Goal: Transaction & Acquisition: Purchase product/service

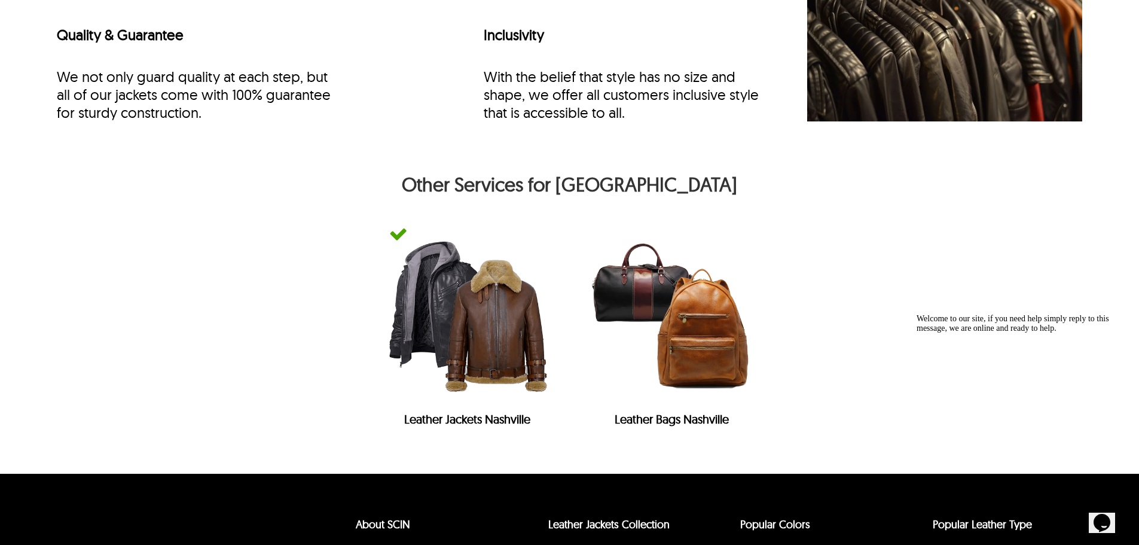
scroll to position [5237, 0]
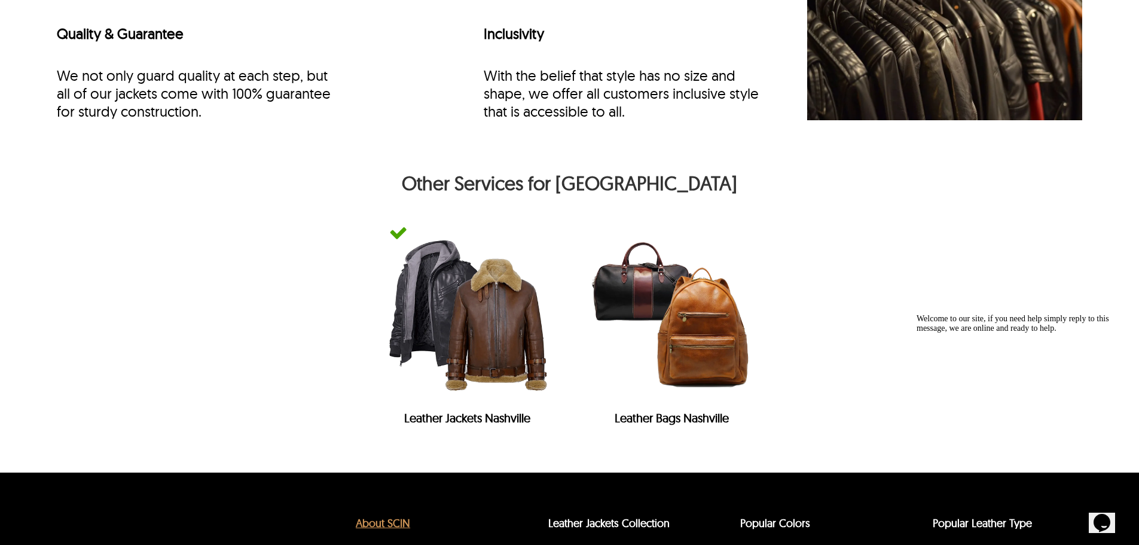
click at [401, 528] on link "About SCIN" at bounding box center [383, 523] width 54 height 14
click at [452, 319] on img at bounding box center [467, 314] width 181 height 181
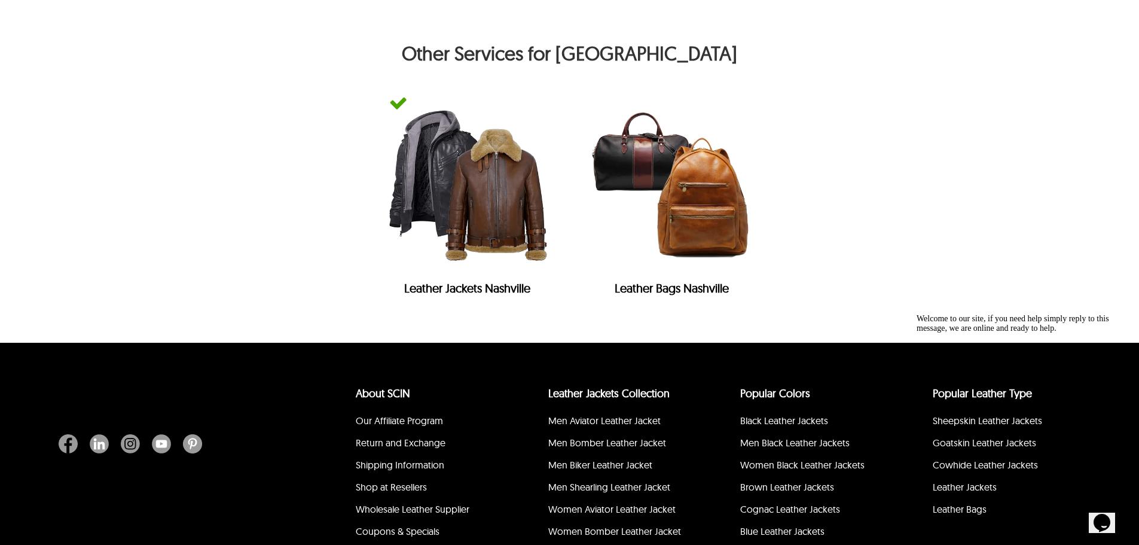
scroll to position [5523, 0]
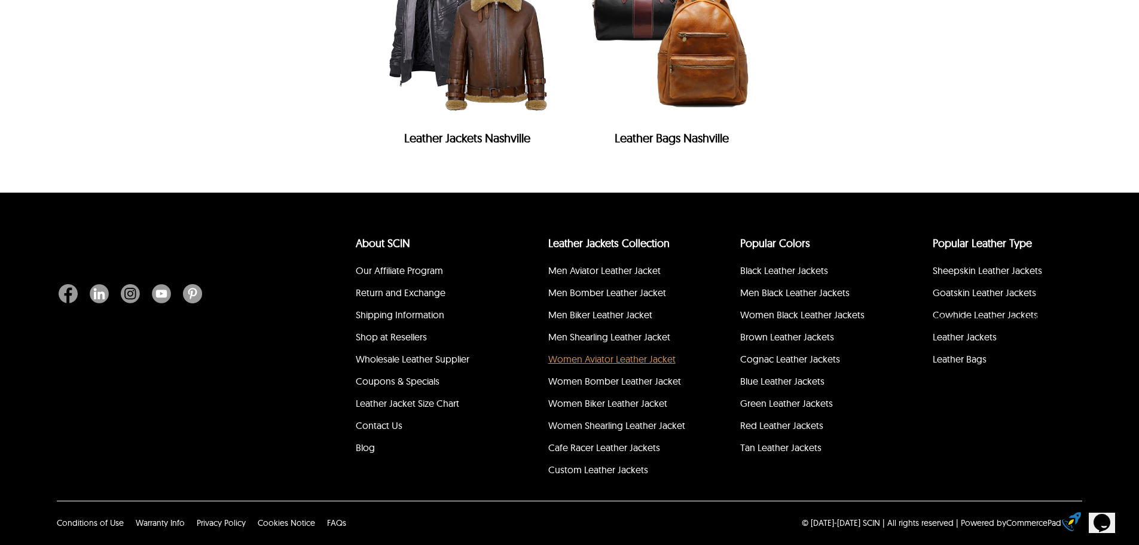
click at [567, 354] on link "Women Aviator Leather Jacket" at bounding box center [611, 359] width 127 height 12
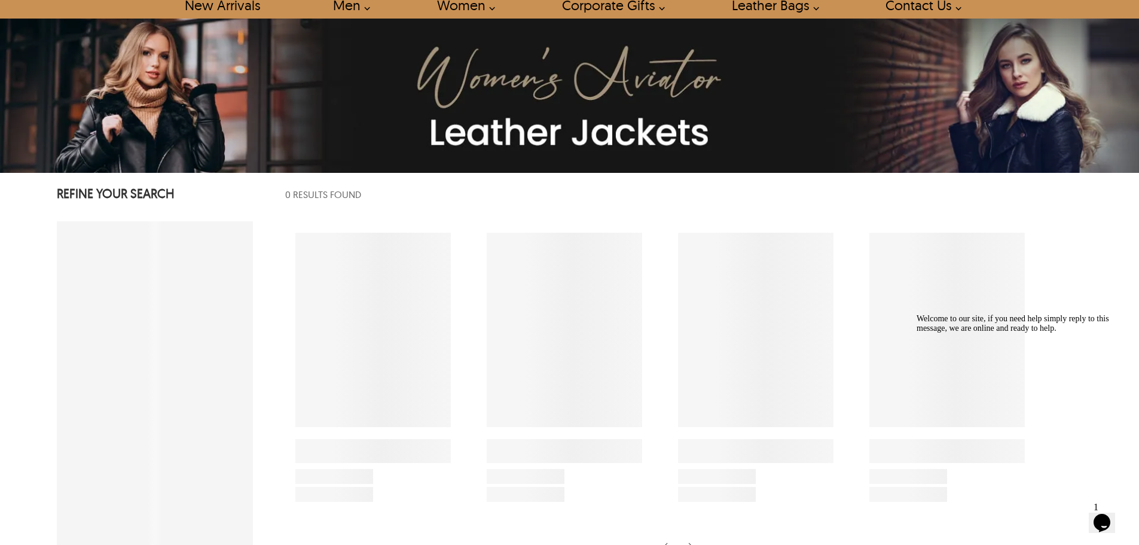
scroll to position [11, 0]
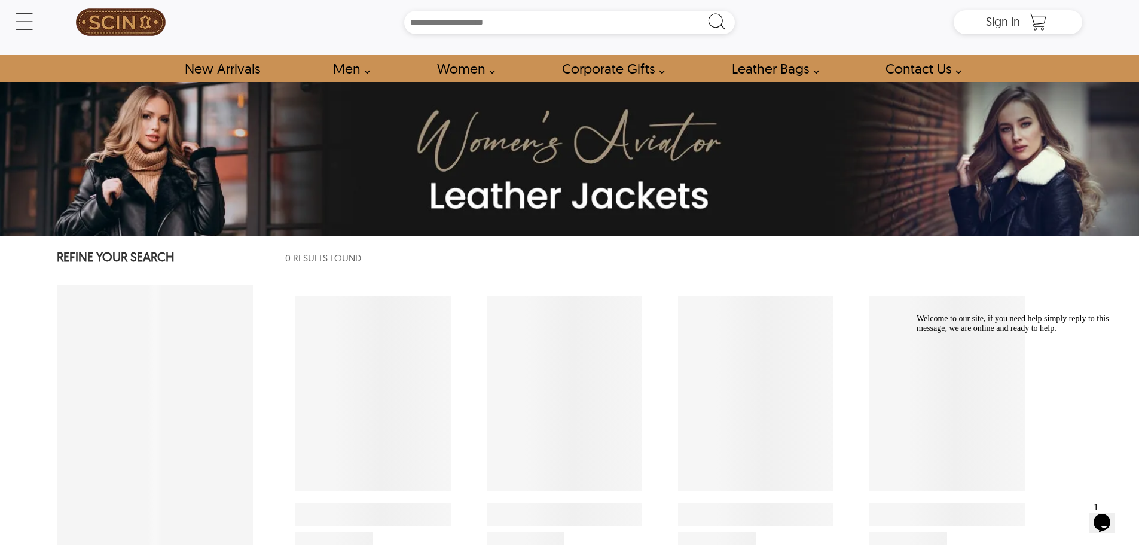
select select "********"
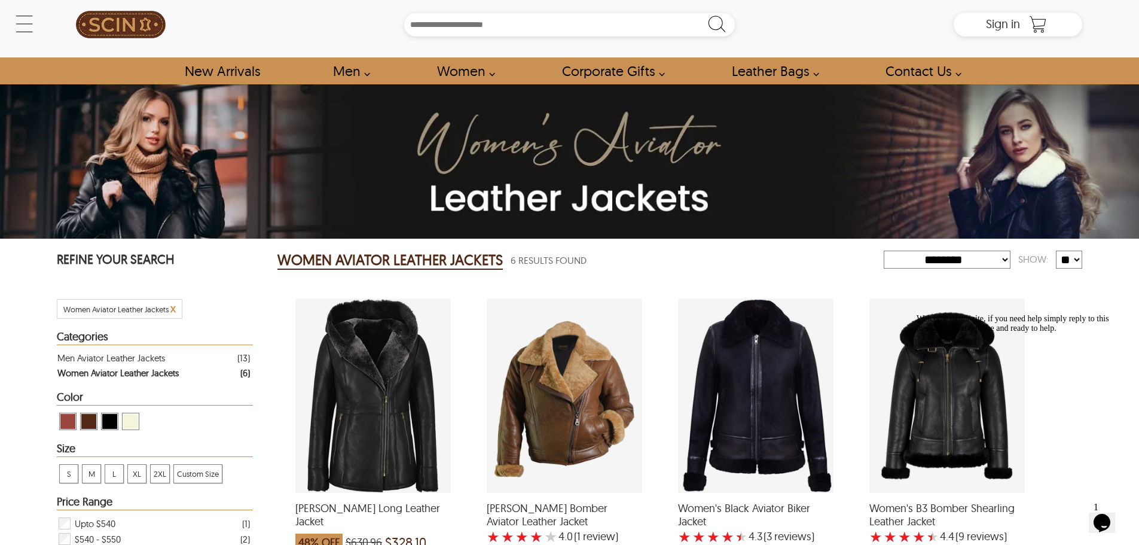
scroll to position [0, 0]
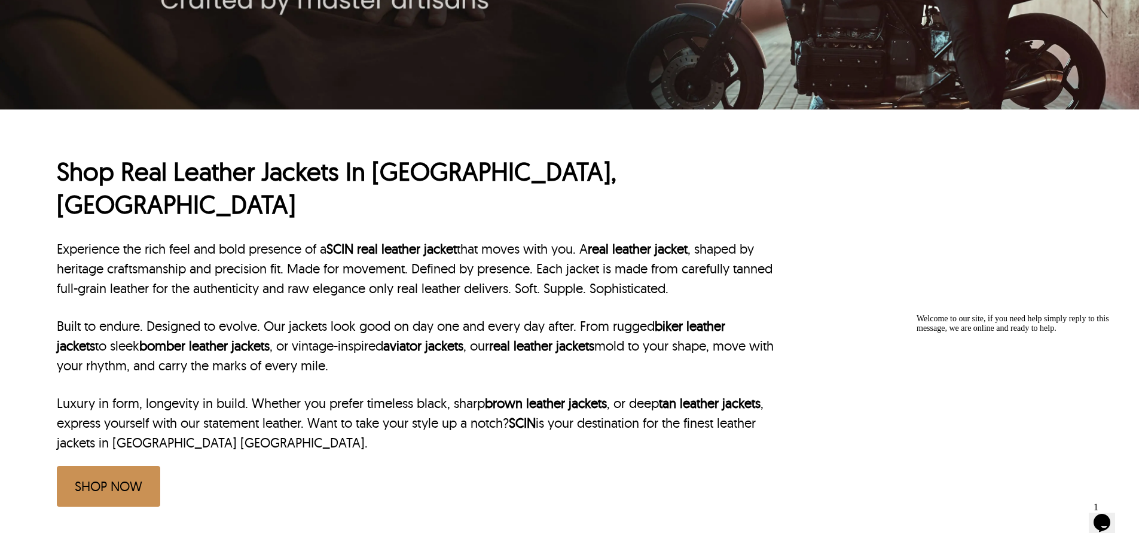
scroll to position [363, 0]
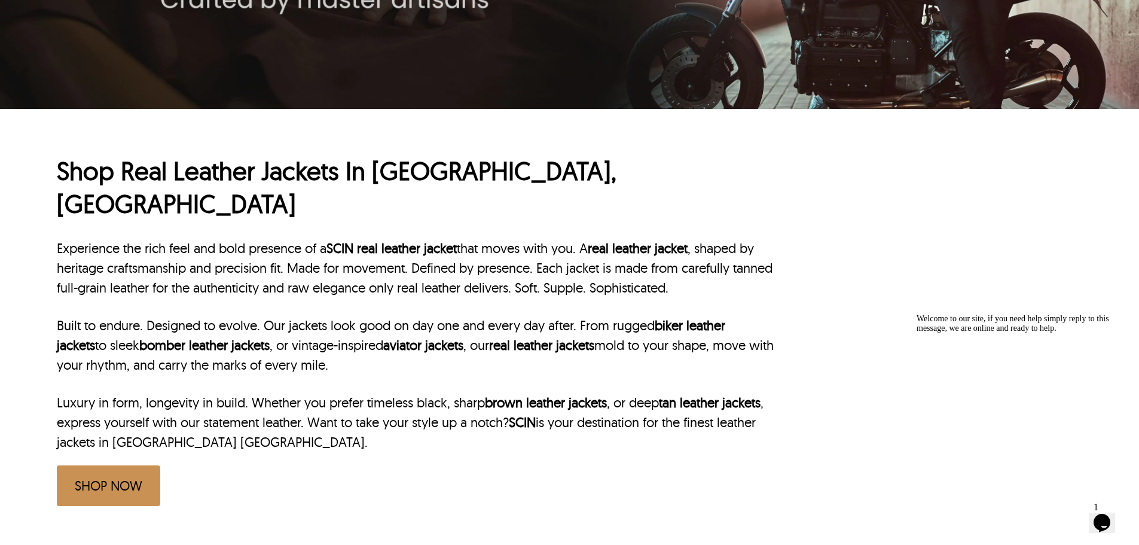
click at [129, 465] on link "SHOP NOW" at bounding box center [108, 485] width 103 height 41
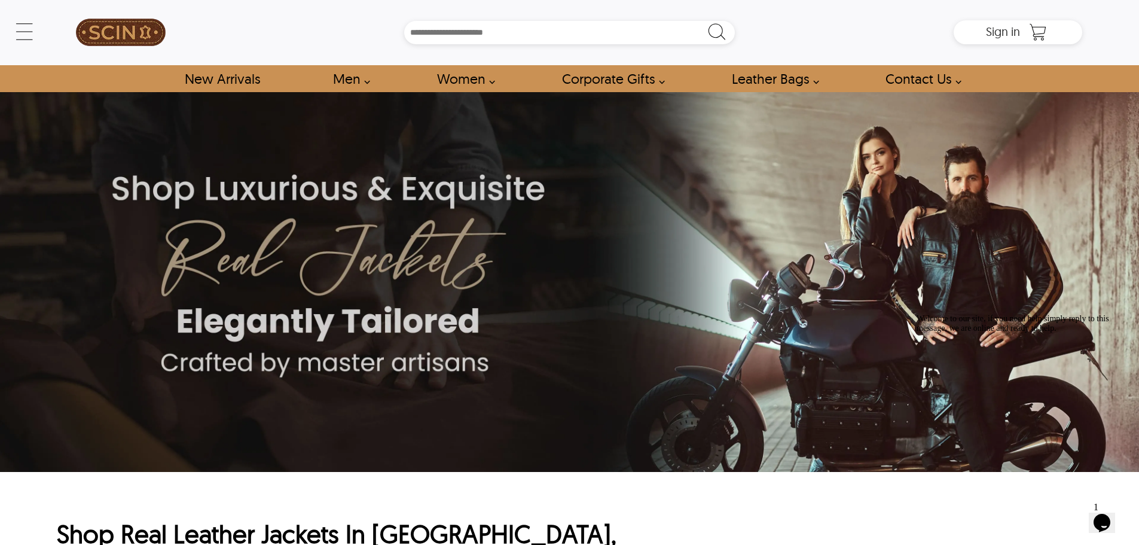
scroll to position [0, 0]
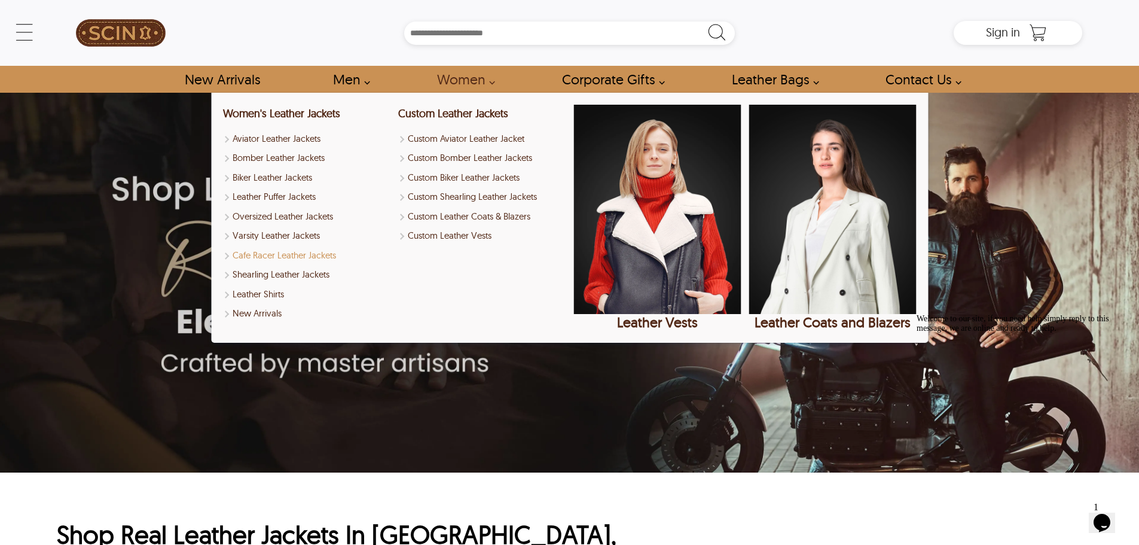
click at [329, 255] on link "Cafe Racer Leather Jackets" at bounding box center [306, 256] width 167 height 14
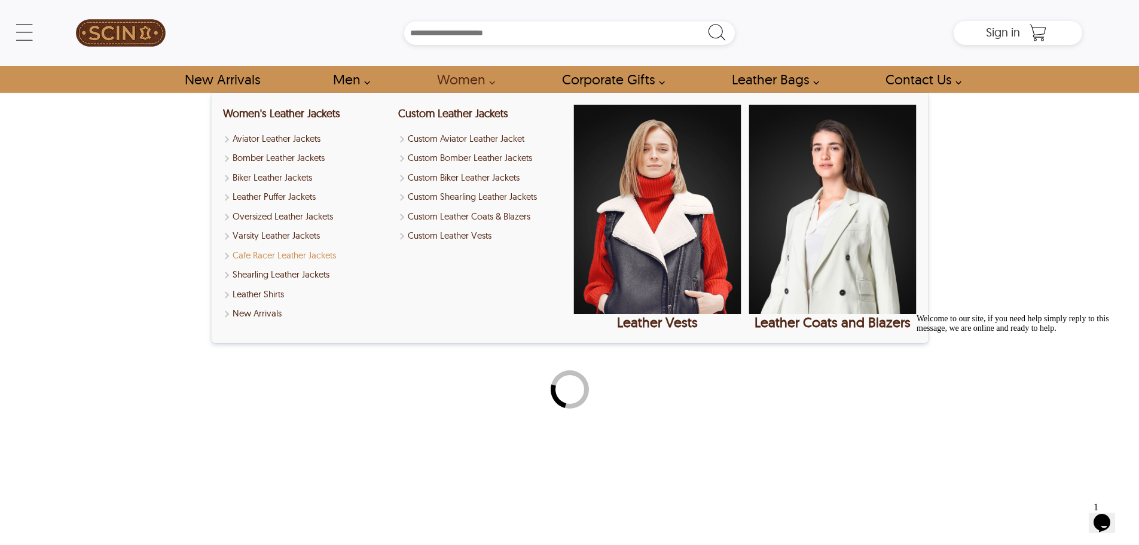
select select "********"
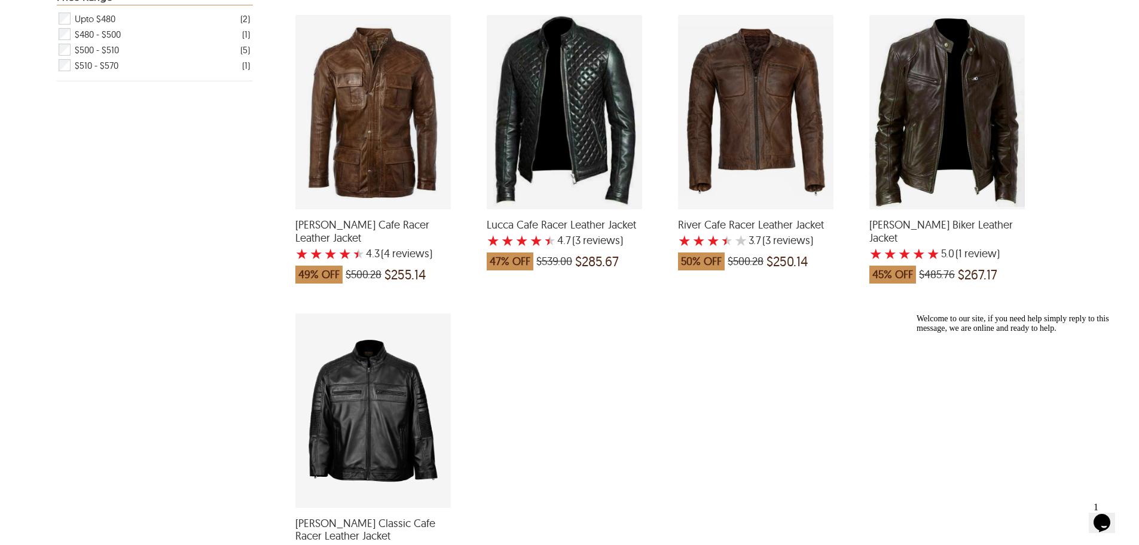
scroll to position [646, 0]
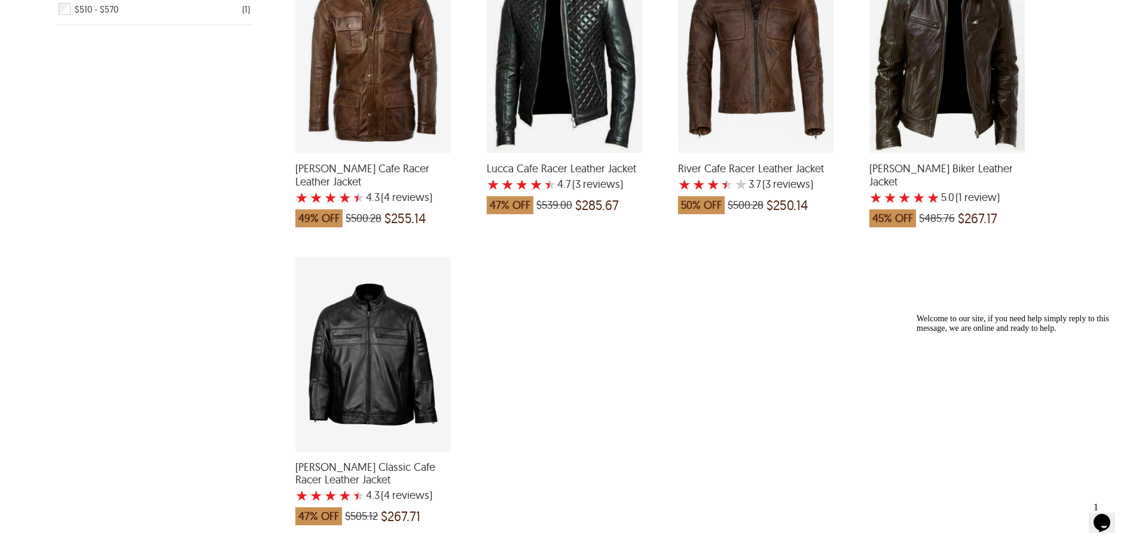
click at [919, 86] on div "Roy Sheepskin Biker Leather Jacket with a 5 Star Rating 1 Product Review which …" at bounding box center [946, 56] width 155 height 194
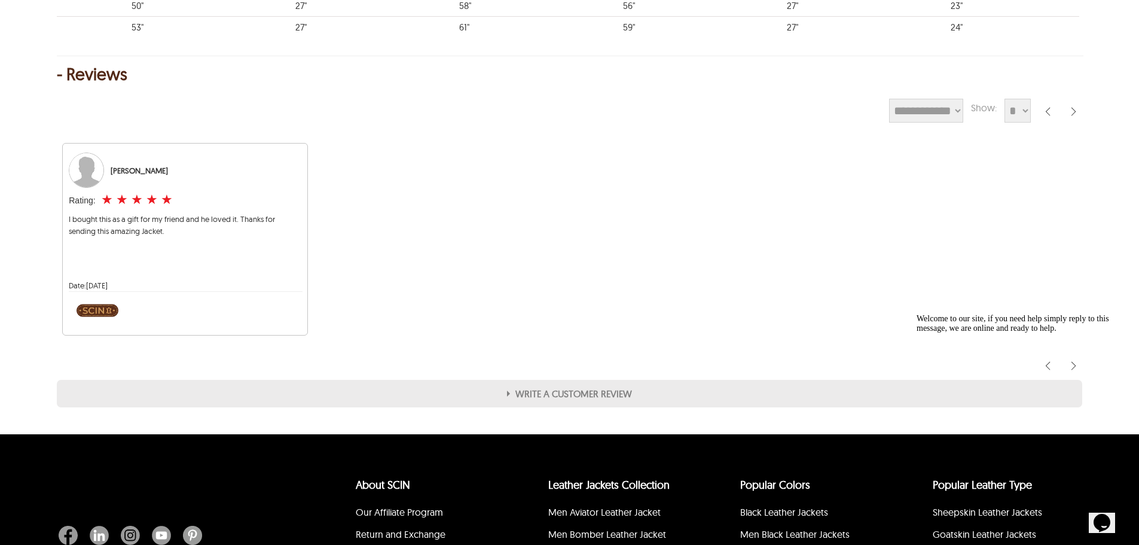
scroll to position [1004, 0]
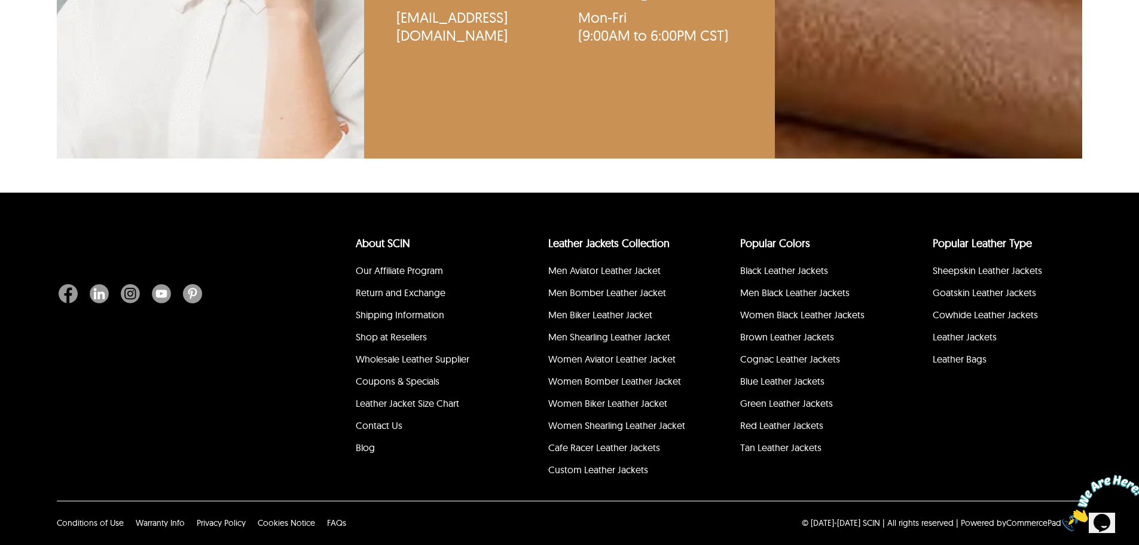
scroll to position [3875, 0]
click at [360, 340] on link "Shop at Resellers" at bounding box center [391, 337] width 71 height 12
